Goal: Browse casually: Explore the website without a specific task or goal

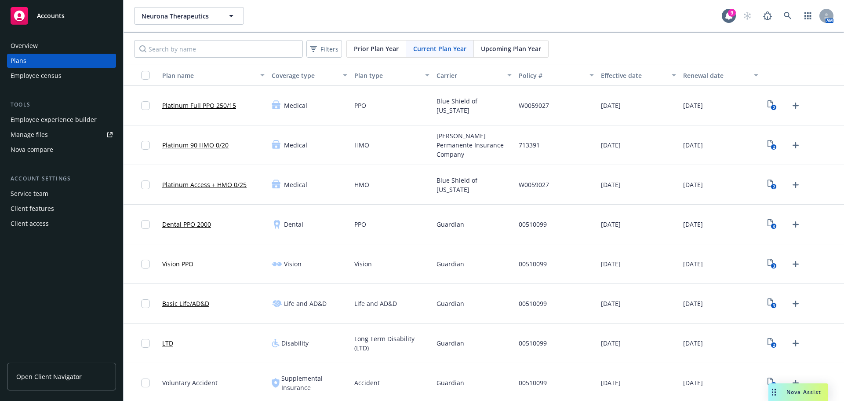
scroll to position [239, 0]
